Goal: Obtain resource: Download file/media

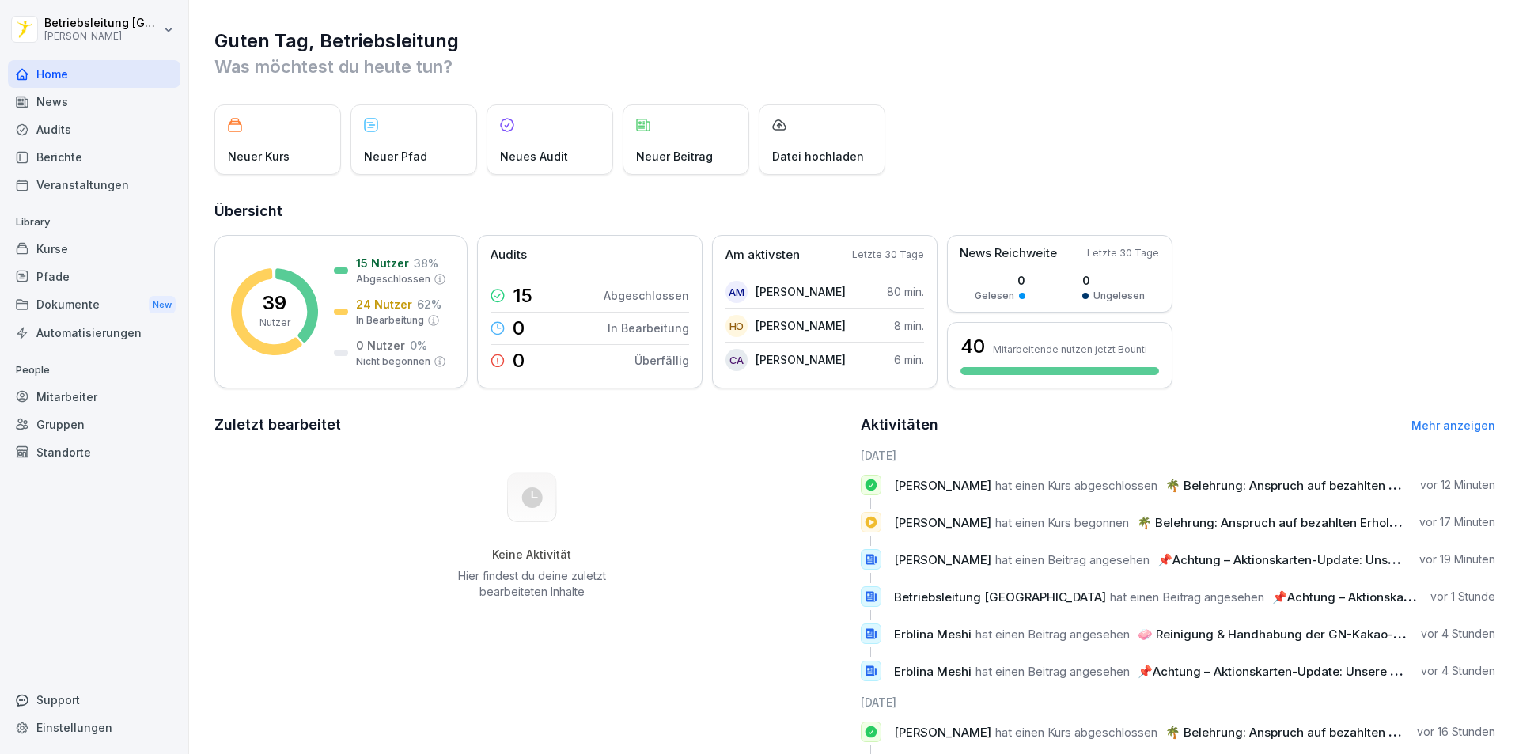
click at [98, 104] on div "News" at bounding box center [94, 102] width 172 height 28
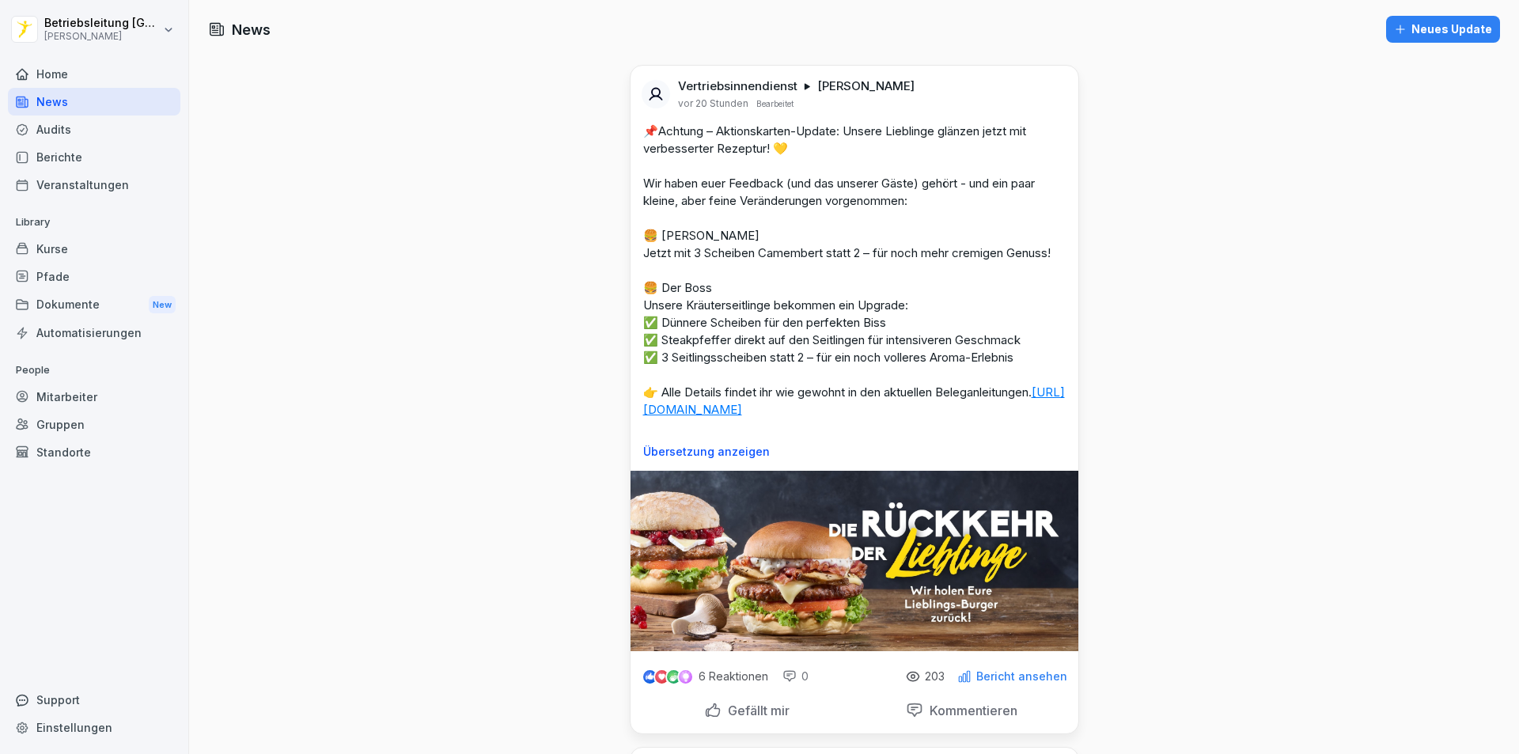
click at [119, 302] on div "Dokumente New" at bounding box center [94, 304] width 172 height 29
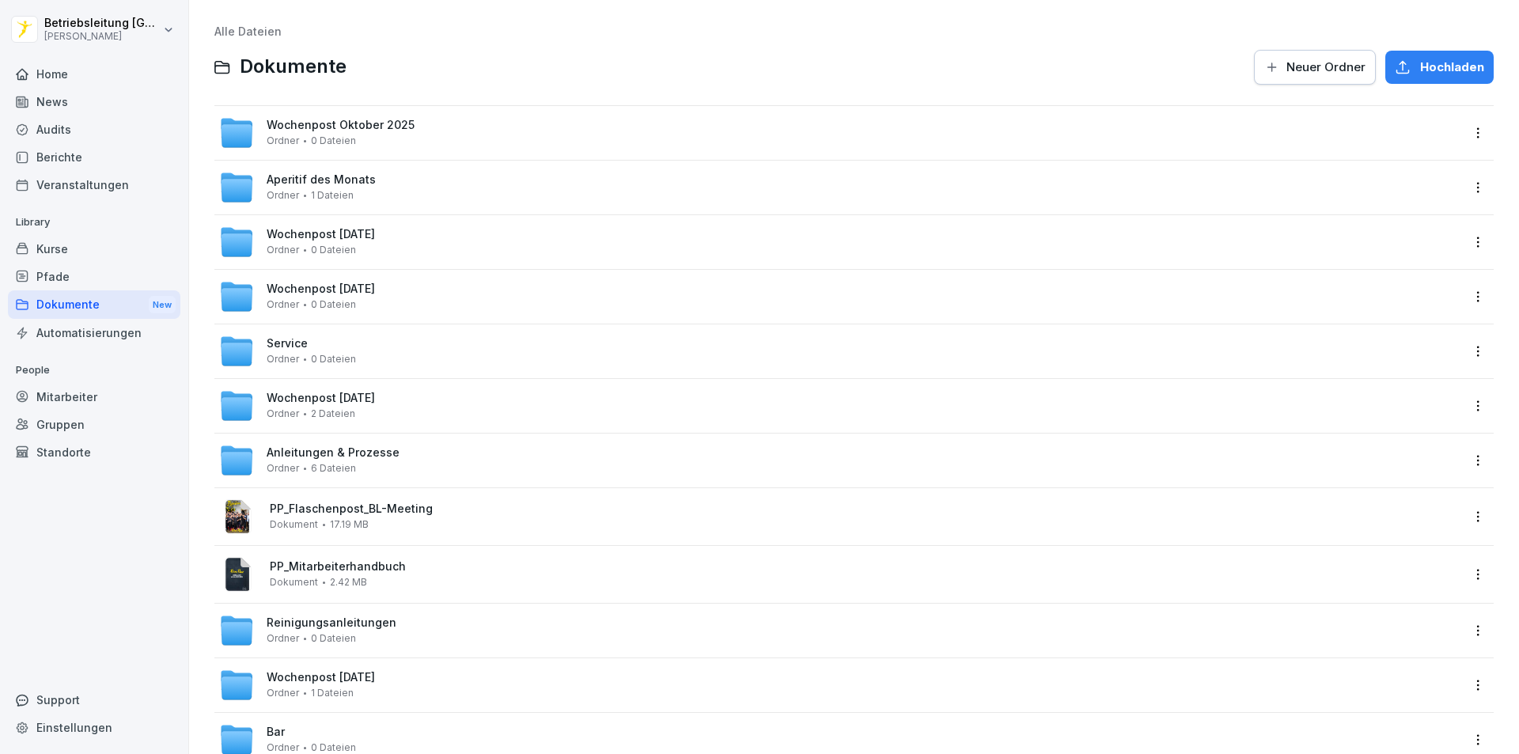
scroll to position [79, 0]
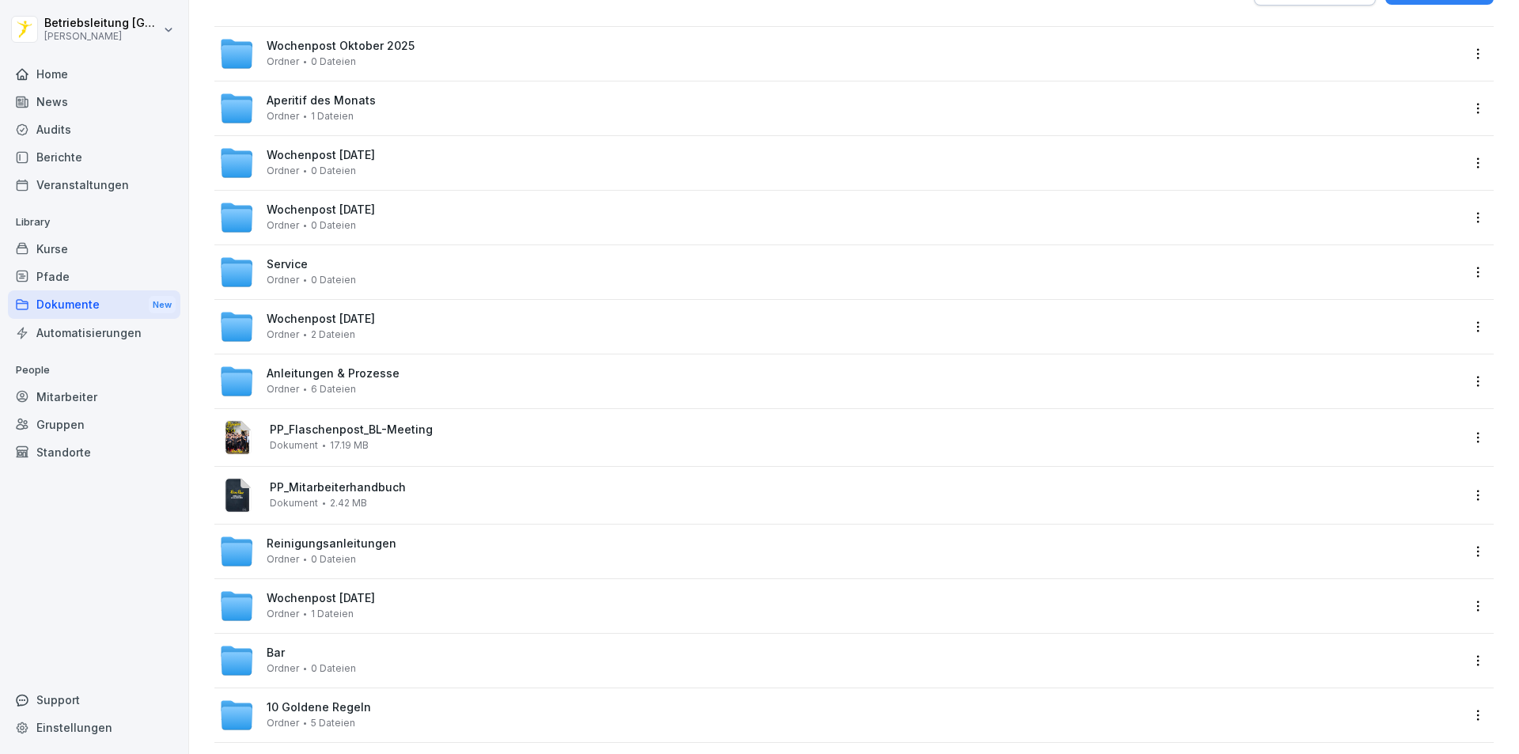
click at [384, 381] on div "Anleitungen & Prozesse Ordner 6 Dateien" at bounding box center [333, 381] width 133 height 28
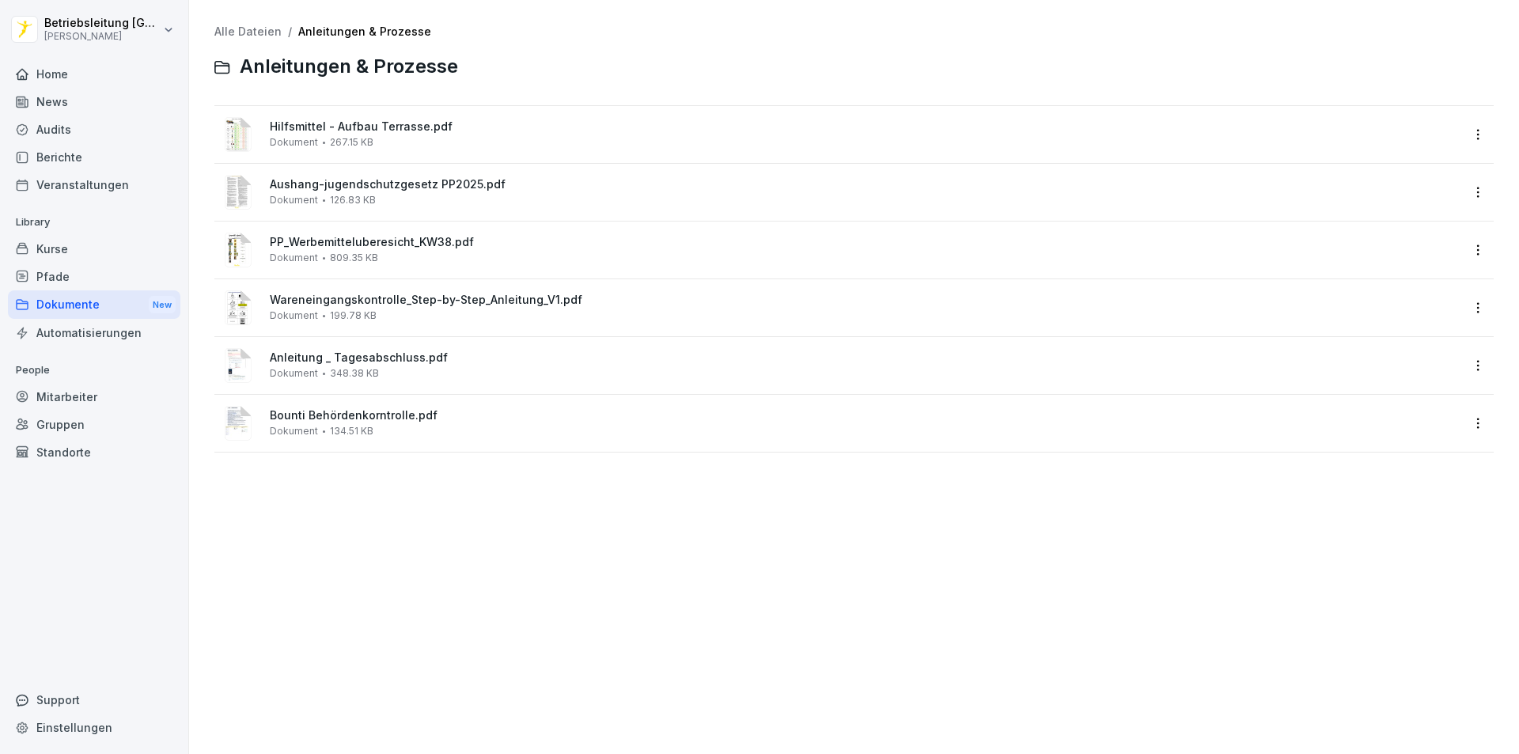
click at [69, 305] on div "Dokumente New" at bounding box center [94, 304] width 172 height 29
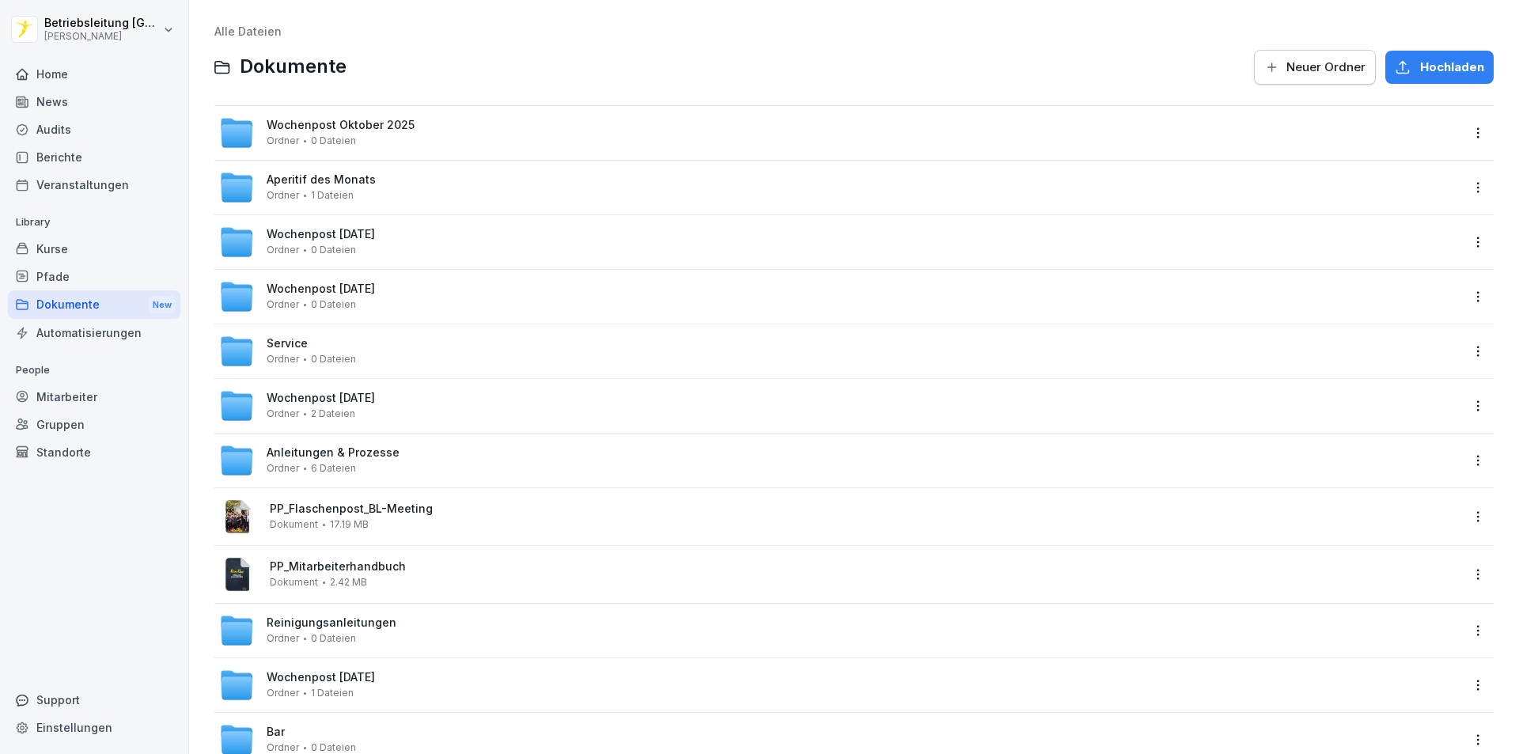
click at [355, 124] on span "Wochenpost Oktober 2025" at bounding box center [341, 125] width 148 height 13
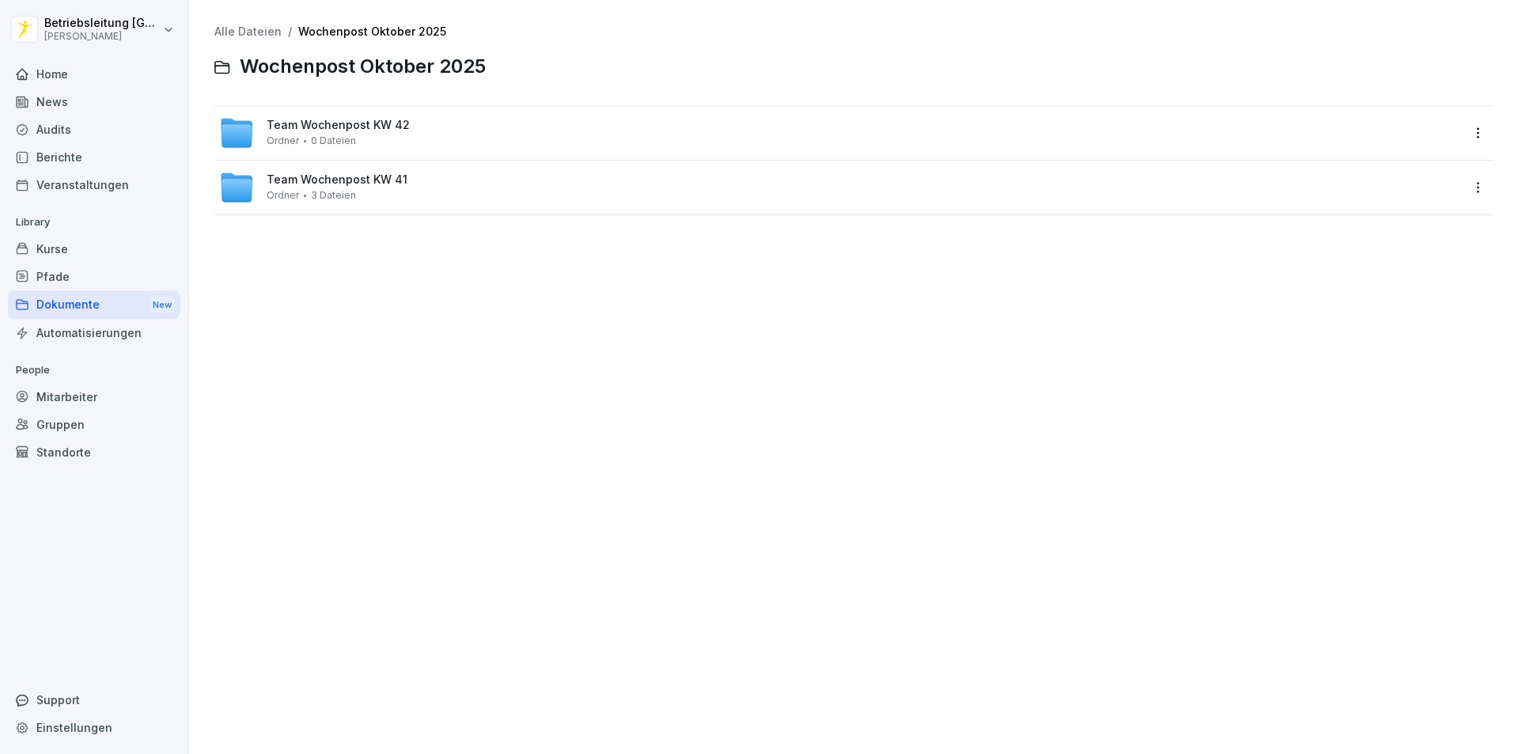
click at [351, 130] on span "Team Wochenpost KW 42" at bounding box center [338, 125] width 143 height 13
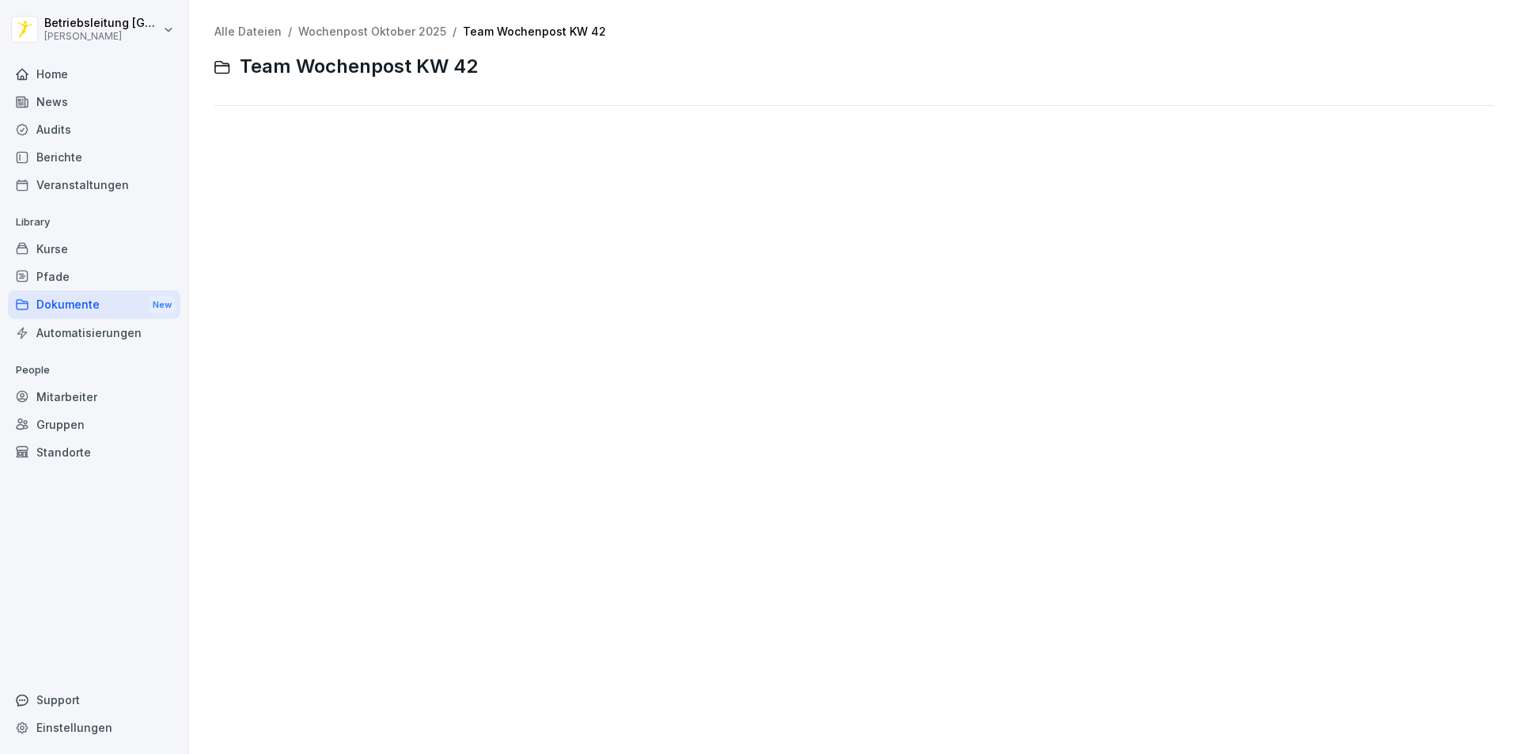
click at [35, 294] on div "Dokumente New" at bounding box center [94, 304] width 172 height 29
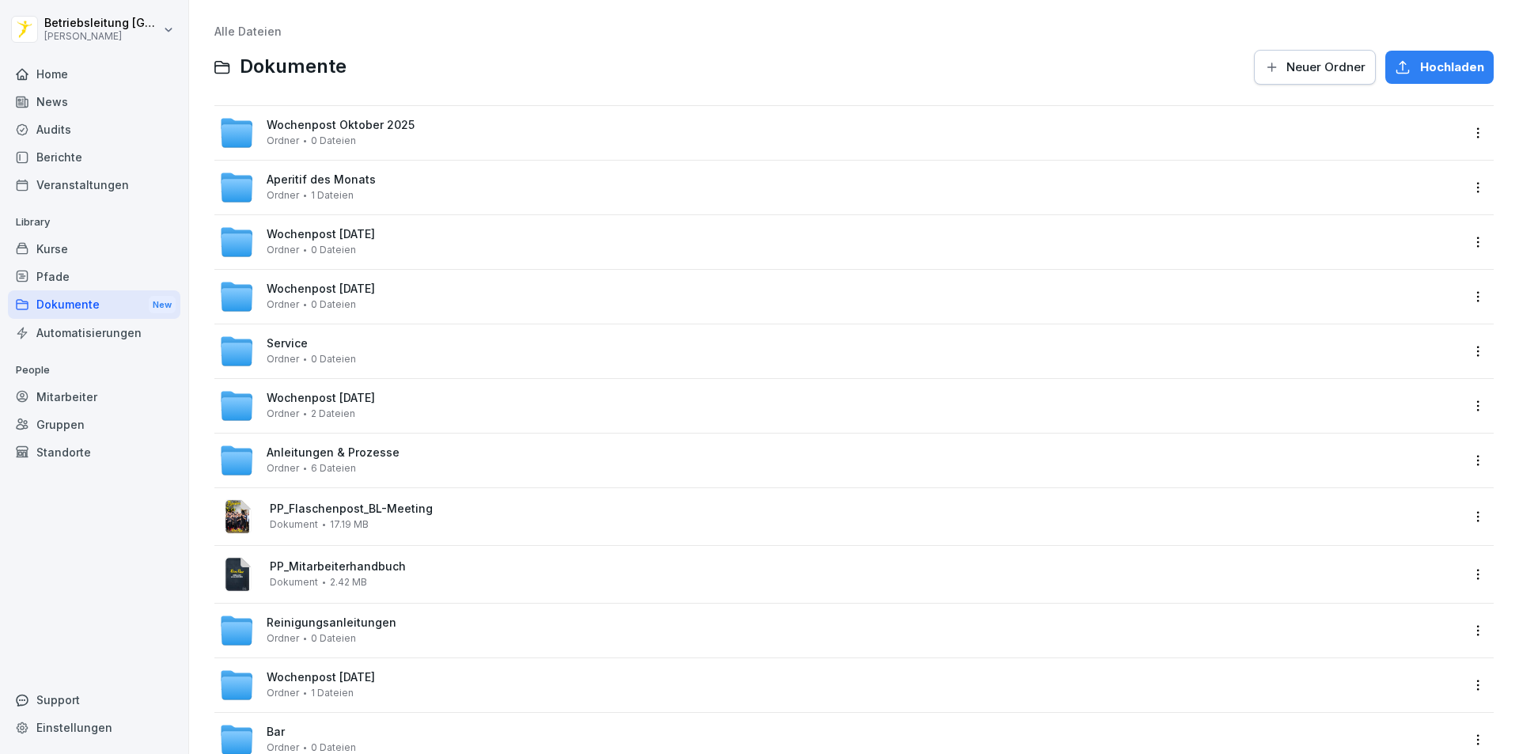
click at [336, 121] on span "Wochenpost Oktober 2025" at bounding box center [341, 125] width 148 height 13
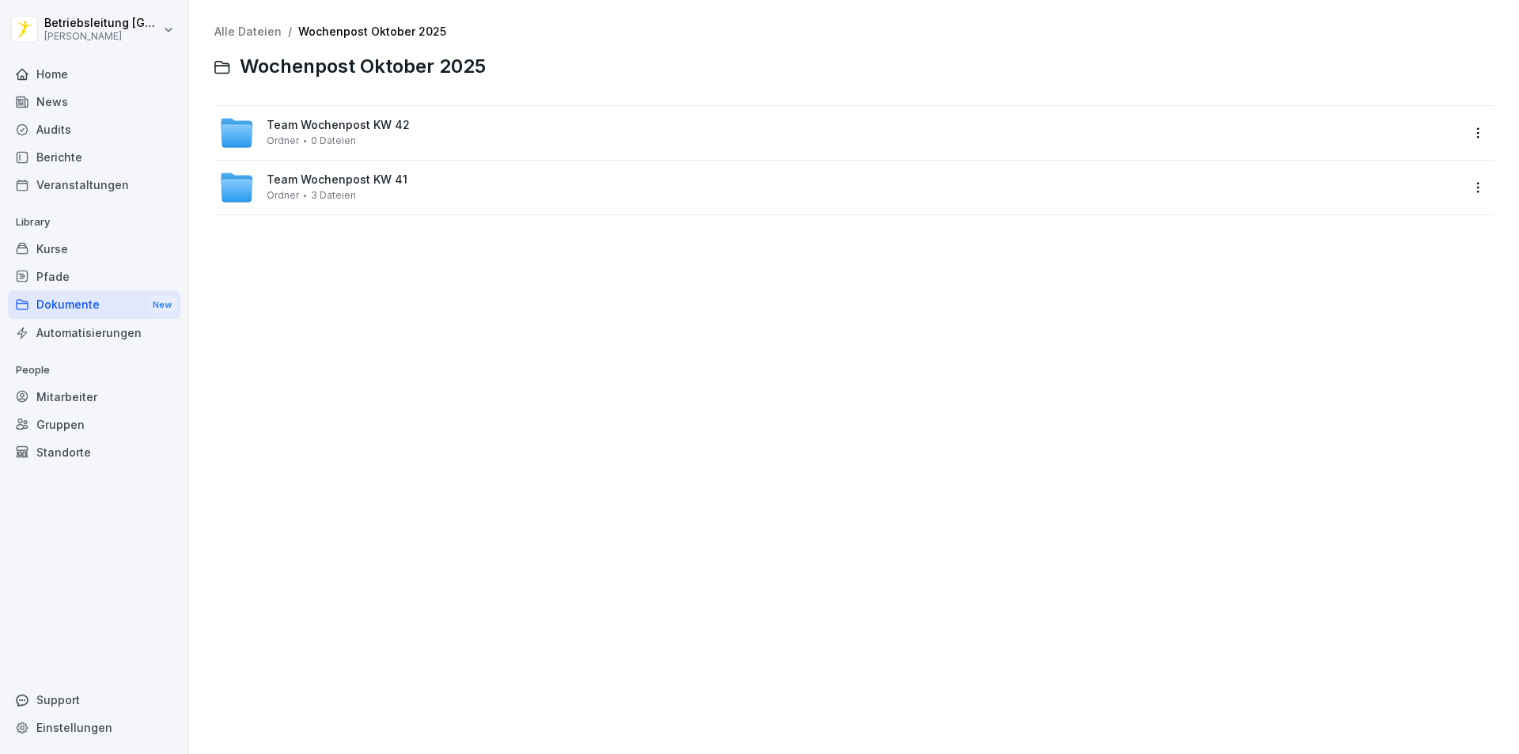
click at [321, 188] on div "Team Wochenpost KW 41 Ordner 3 Dateien" at bounding box center [337, 187] width 141 height 28
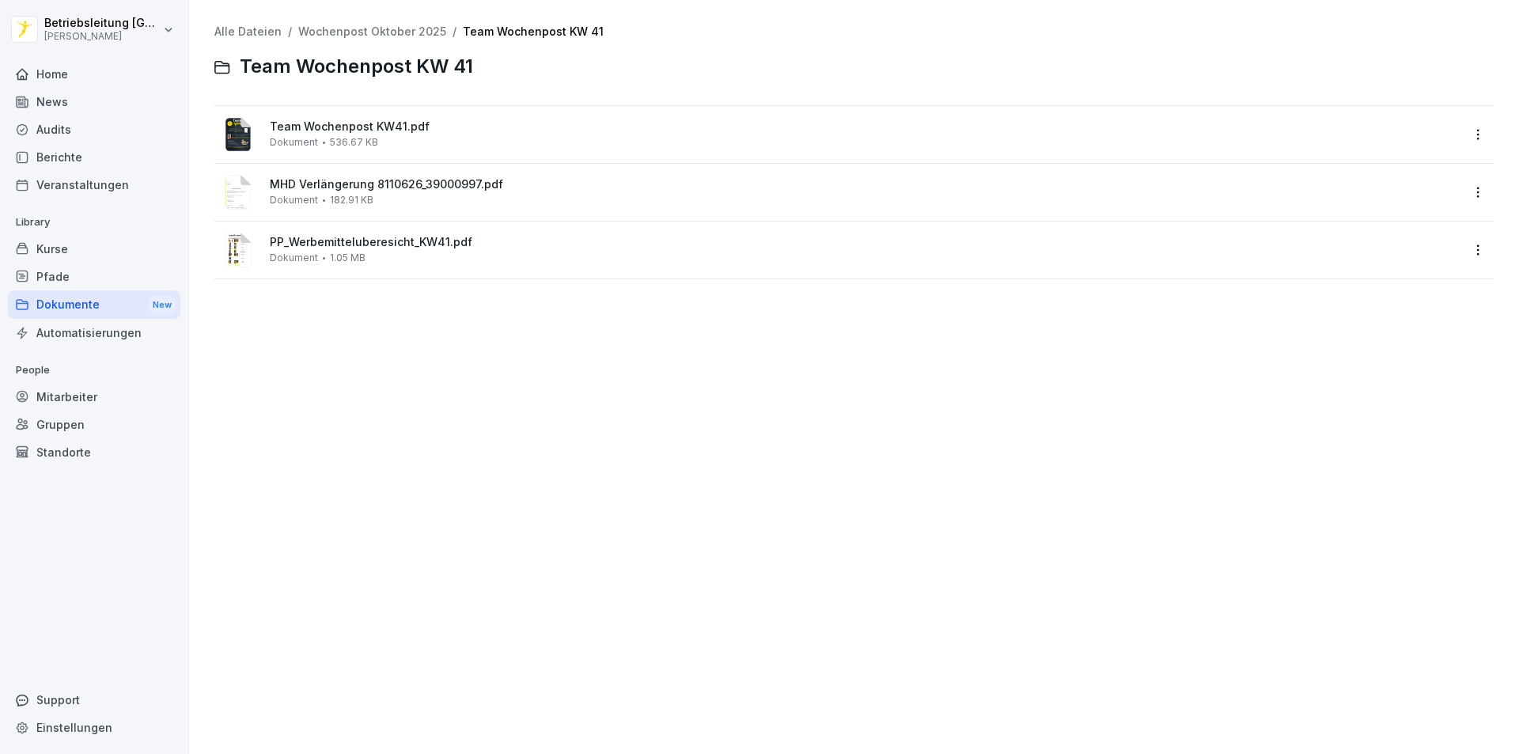
click at [345, 137] on span "536.67 KB" at bounding box center [354, 142] width 48 height 11
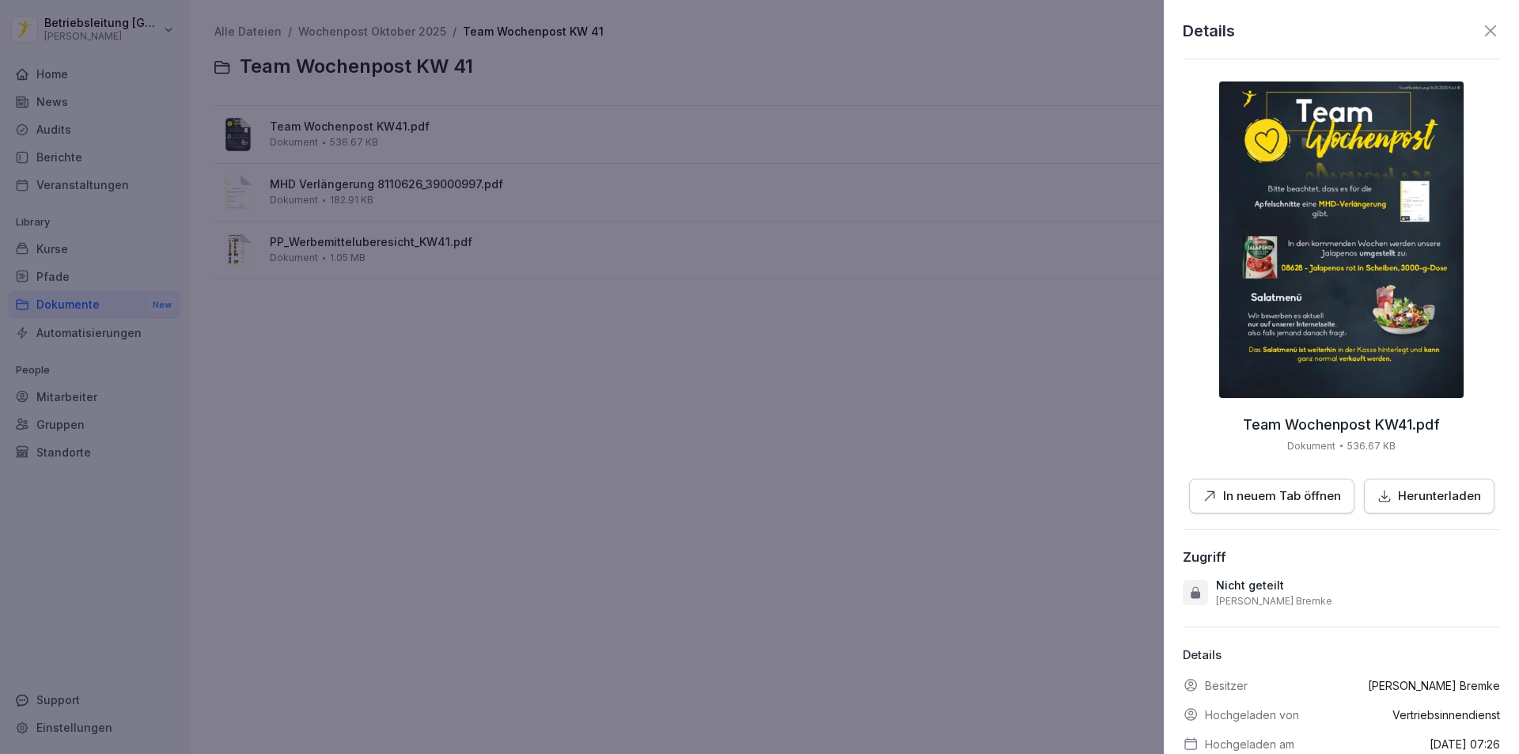
click at [1256, 497] on p "In neuem Tab öffnen" at bounding box center [1282, 496] width 118 height 18
drag, startPoint x: 510, startPoint y: 567, endPoint x: 491, endPoint y: 434, distance: 135.2
click at [511, 567] on div at bounding box center [759, 377] width 1519 height 754
